Goal: Navigation & Orientation: Find specific page/section

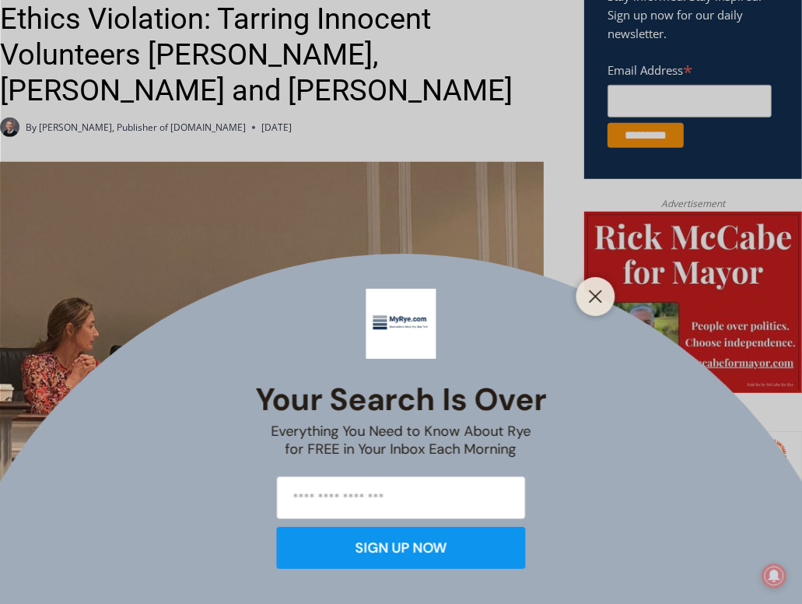
scroll to position [700, 0]
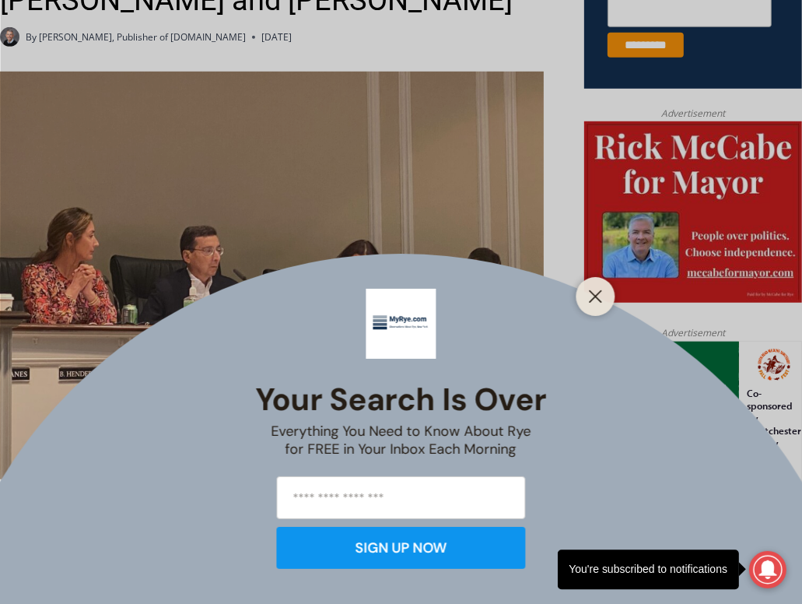
click at [582, 289] on div at bounding box center [596, 296] width 39 height 39
click at [589, 297] on icon "Close" at bounding box center [596, 297] width 14 height 14
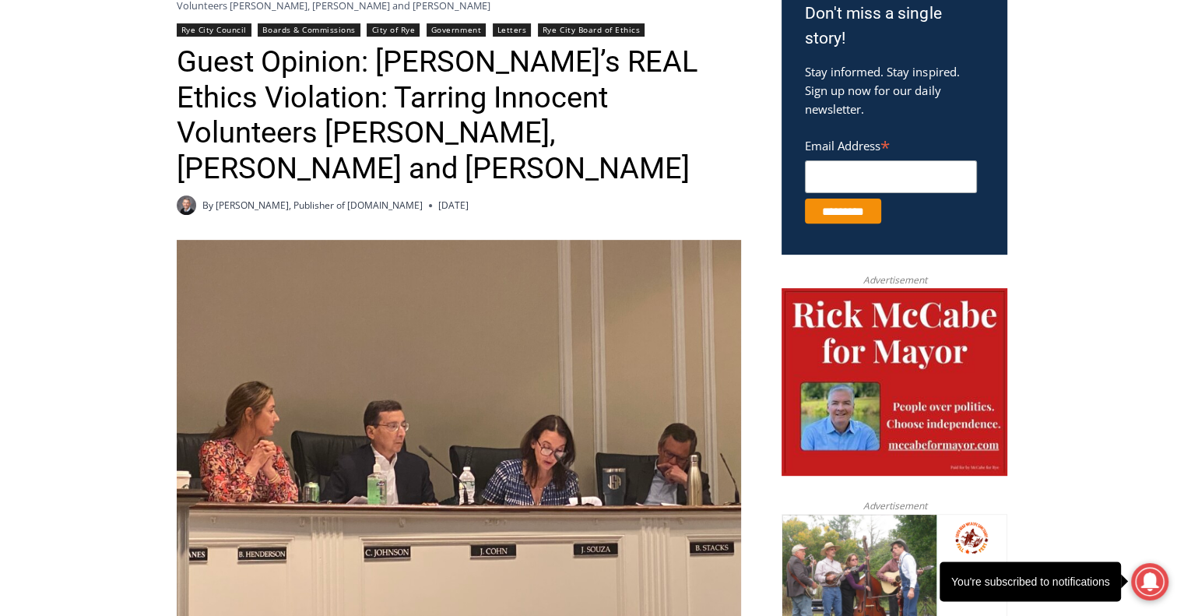
scroll to position [311, 0]
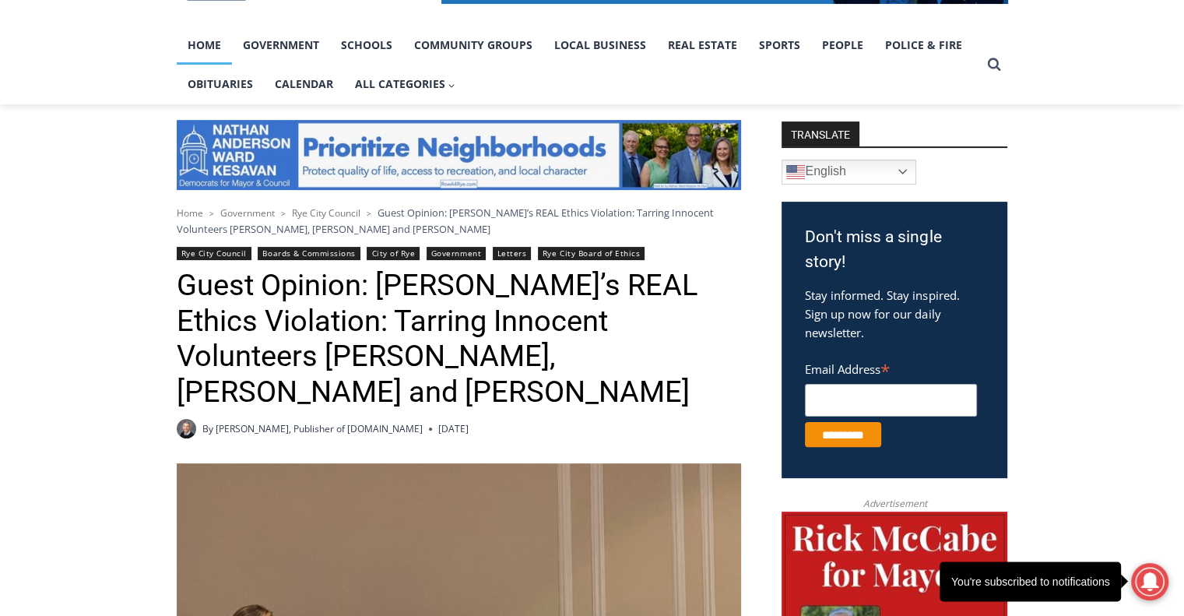
click at [218, 50] on link "Home" at bounding box center [204, 45] width 55 height 39
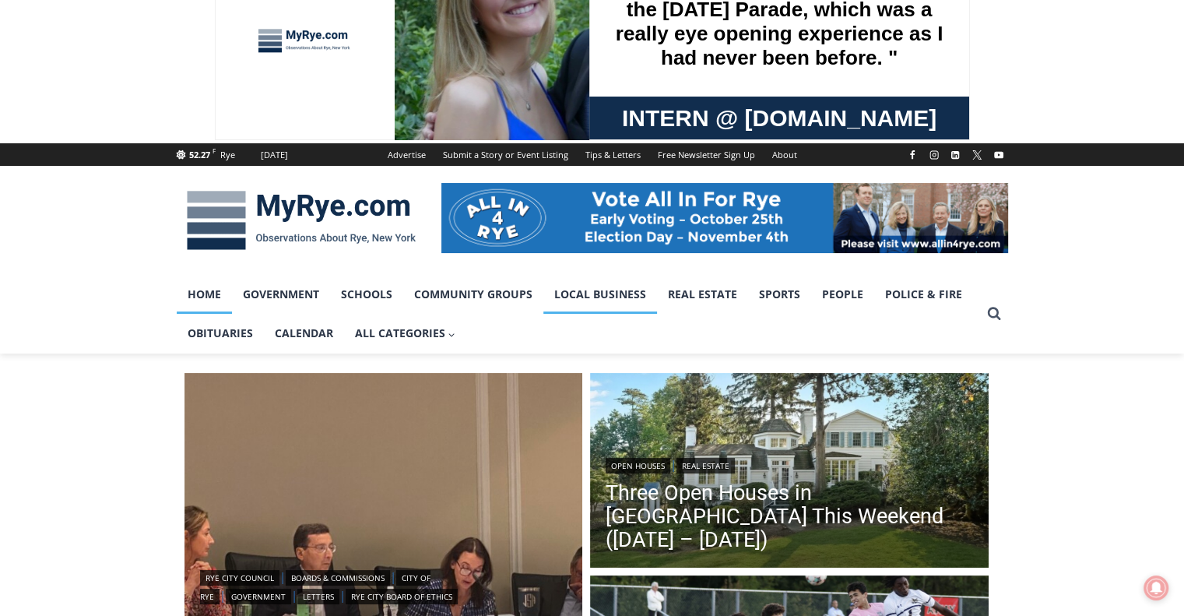
scroll to position [156, 0]
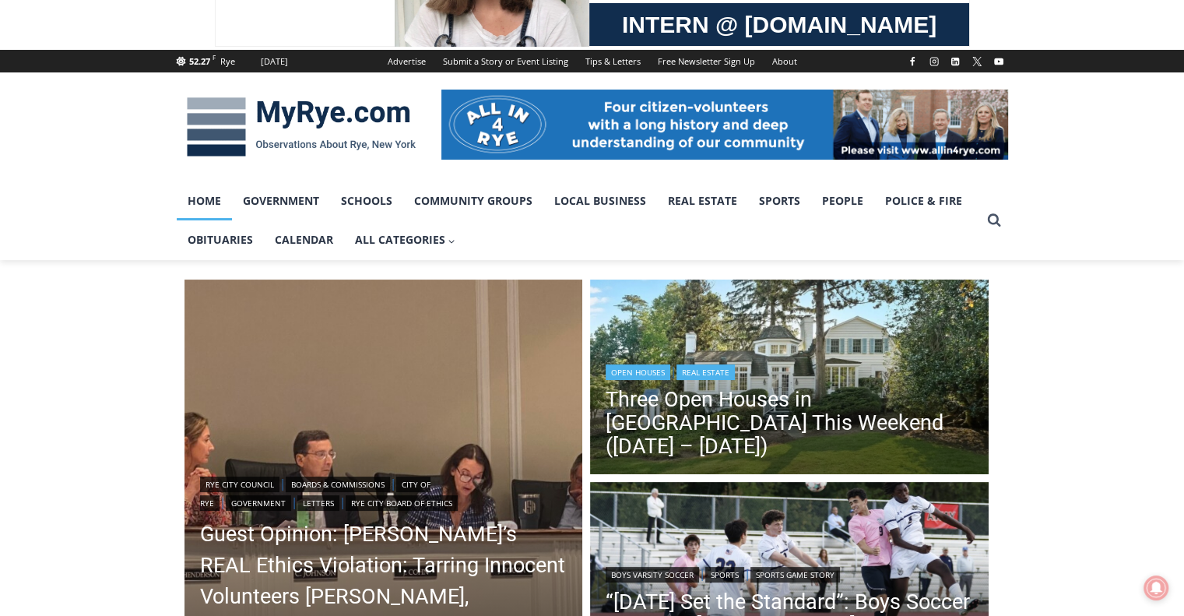
click at [651, 380] on link "Open Houses" at bounding box center [637, 372] width 65 height 16
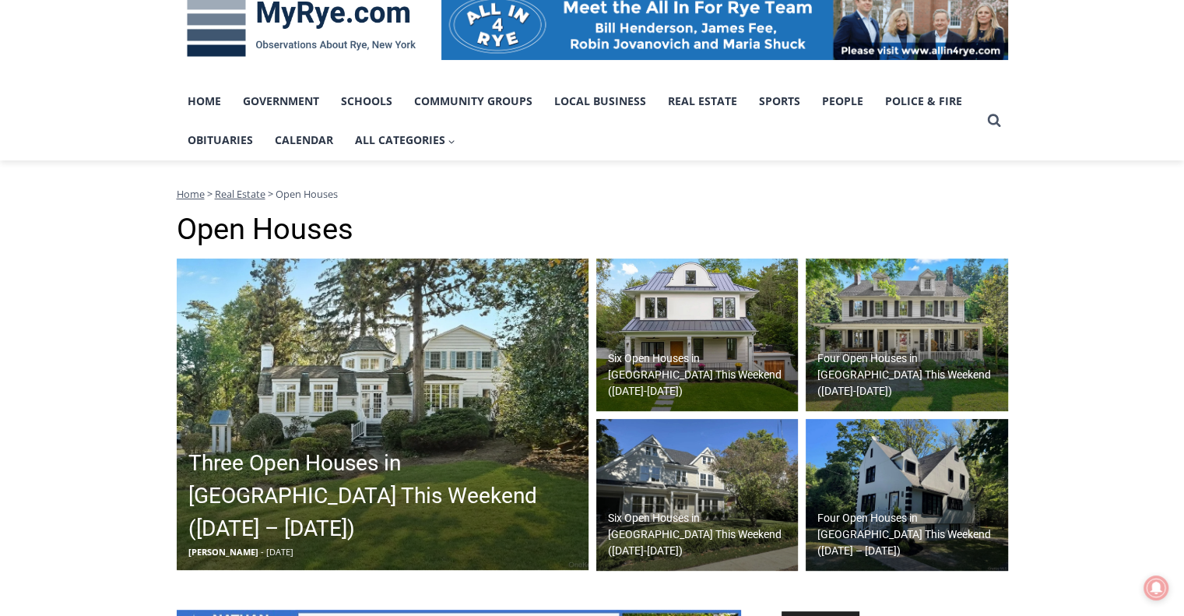
scroll to position [311, 0]
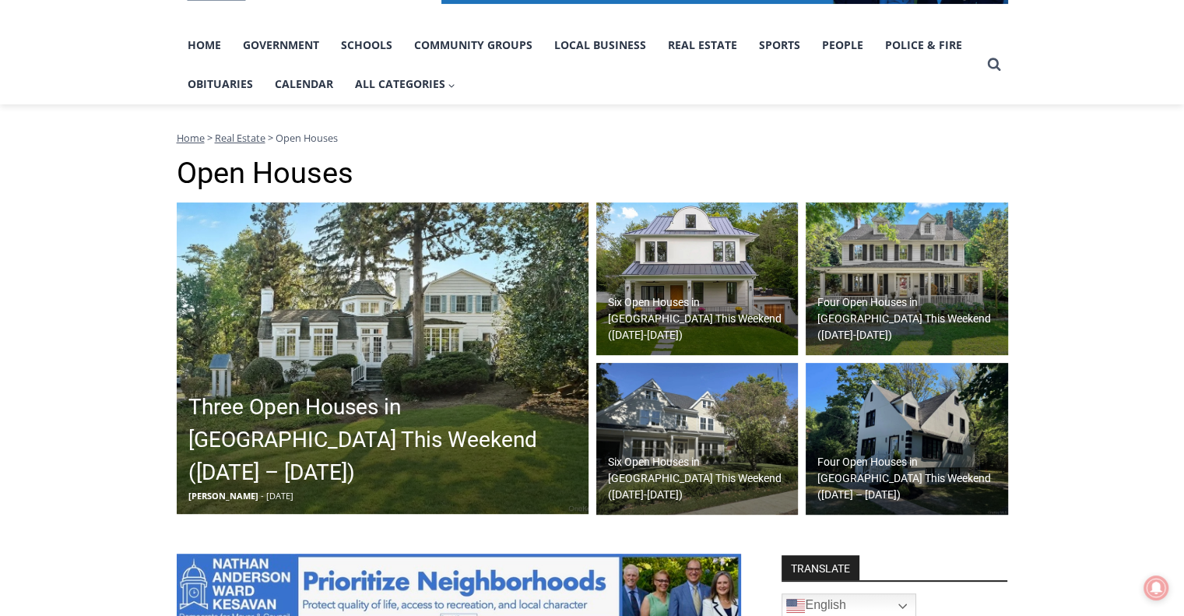
click at [337, 391] on img at bounding box center [383, 357] width 412 height 311
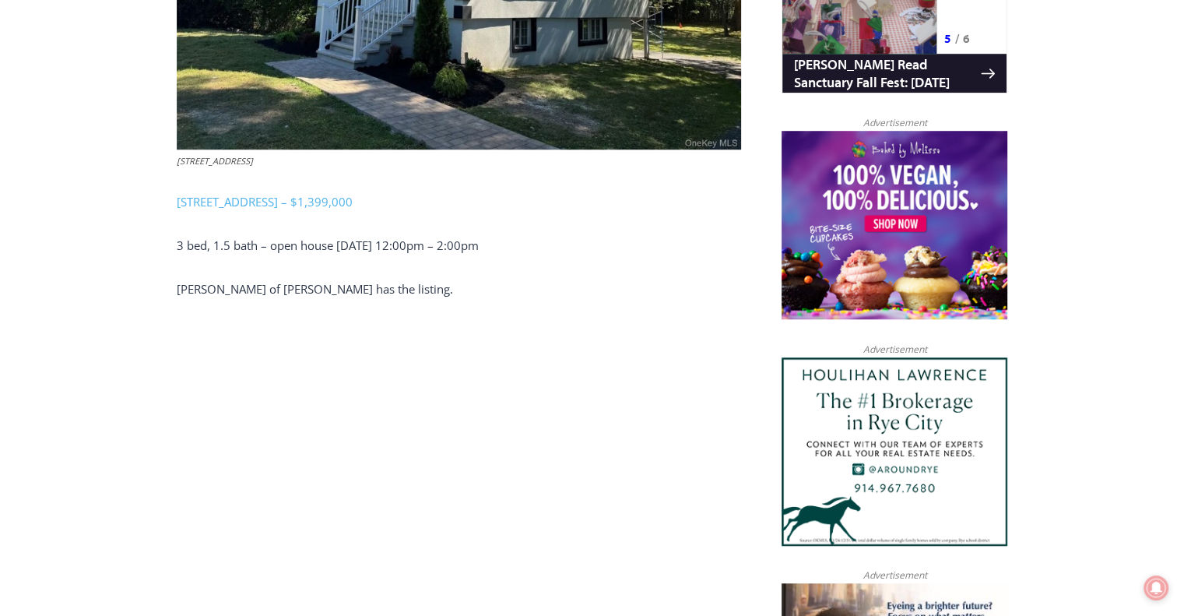
scroll to position [1139, 0]
